Goal: Find specific page/section: Find specific page/section

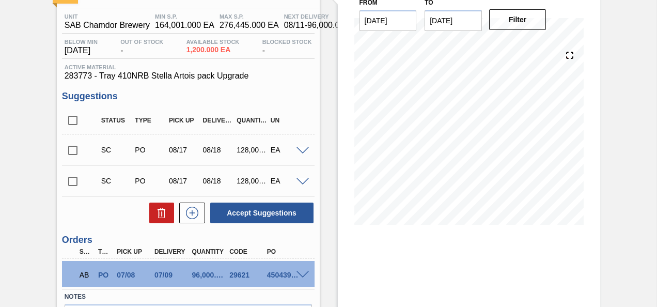
scroll to position [146, 0]
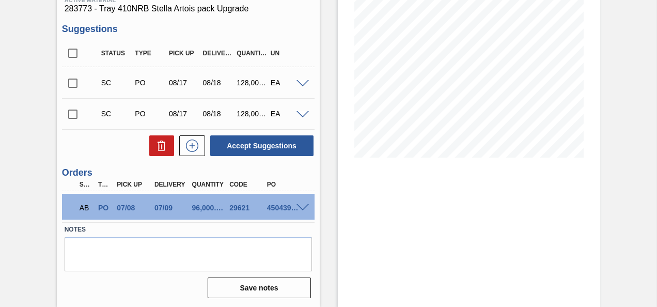
click at [303, 205] on span at bounding box center [302, 208] width 12 height 8
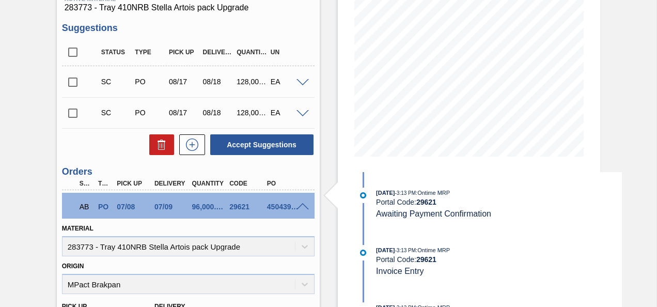
click at [303, 205] on span at bounding box center [302, 207] width 12 height 8
